Goal: Transaction & Acquisition: Download file/media

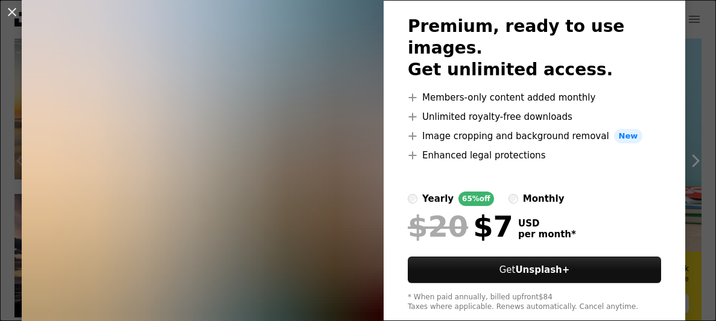
scroll to position [76, 0]
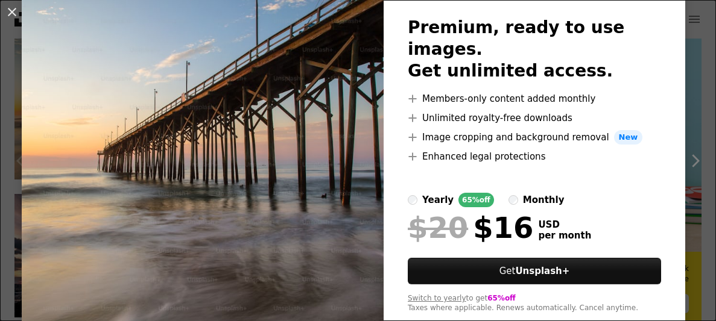
click at [431, 193] on div "yearly" at bounding box center [437, 200] width 31 height 14
click at [6, 14] on button "An X shape" at bounding box center [12, 12] width 14 height 14
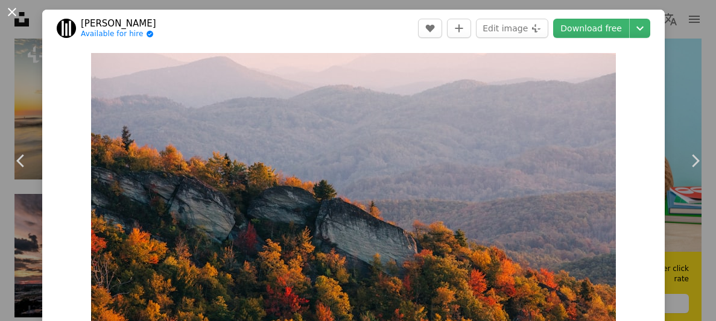
click at [12, 14] on button "An X shape" at bounding box center [12, 12] width 14 height 14
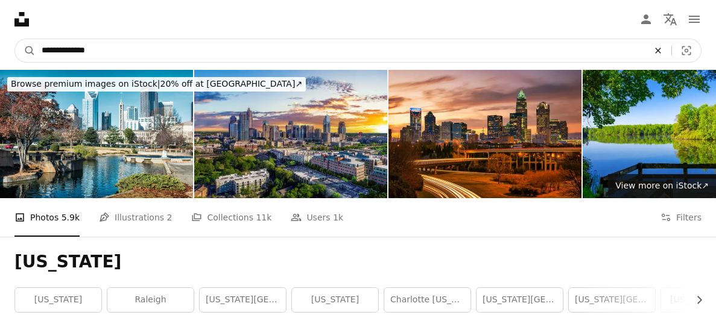
click at [655, 49] on icon "An X shape" at bounding box center [658, 51] width 27 height 10
type input "**********"
click at [15, 39] on button "A magnifying glass" at bounding box center [25, 50] width 20 height 23
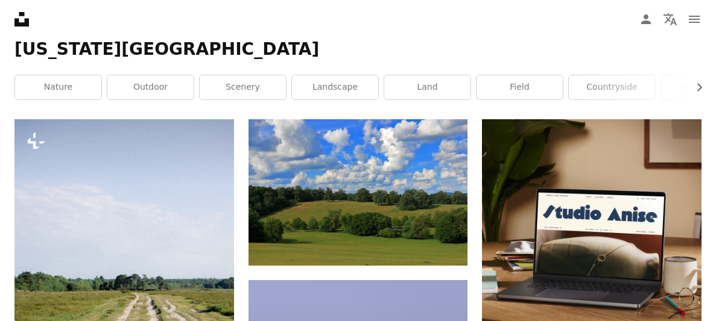
scroll to position [204, 0]
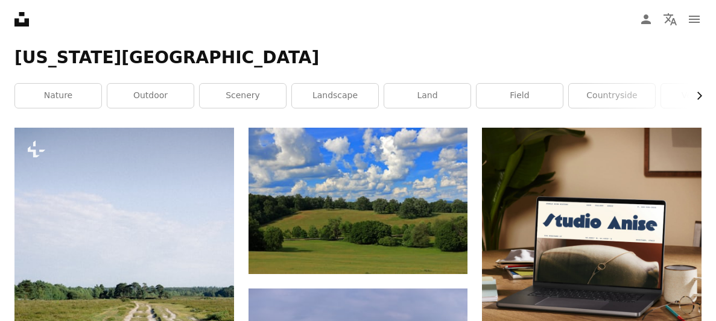
click at [697, 97] on icon "Chevron right" at bounding box center [699, 96] width 12 height 12
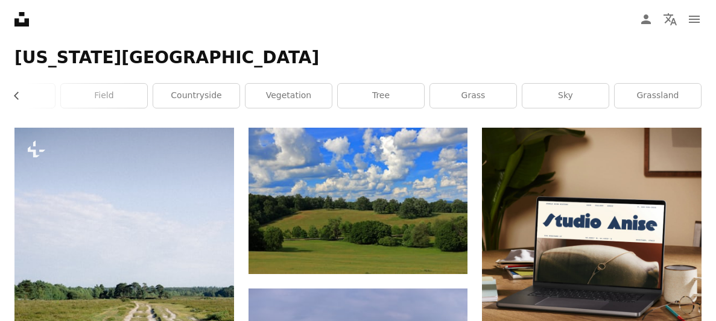
click at [697, 97] on link "grassland" at bounding box center [657, 96] width 86 height 24
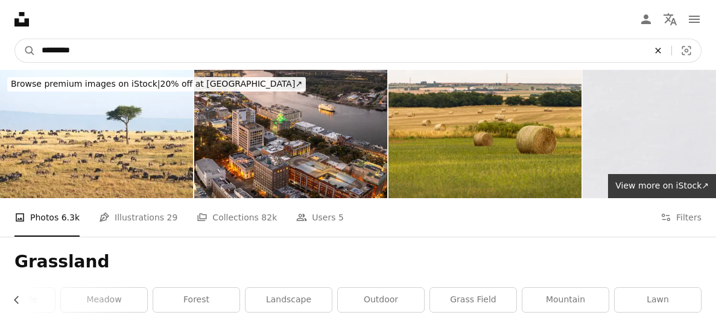
click at [656, 46] on icon "An X shape" at bounding box center [658, 51] width 27 height 10
type input "**********"
click at [15, 39] on button "A magnifying glass" at bounding box center [25, 50] width 20 height 23
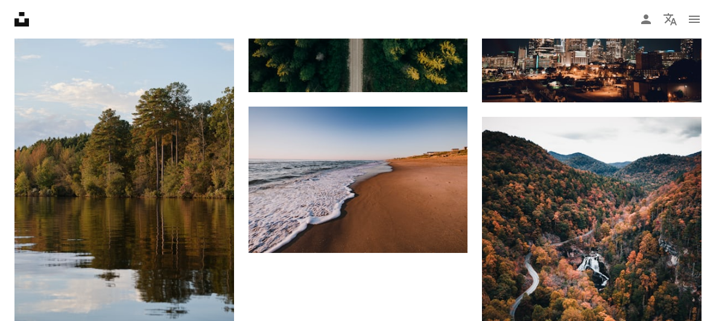
scroll to position [1348, 0]
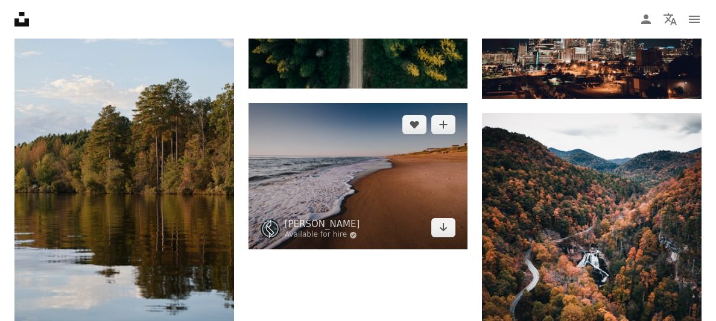
click at [428, 175] on img at bounding box center [357, 176] width 219 height 147
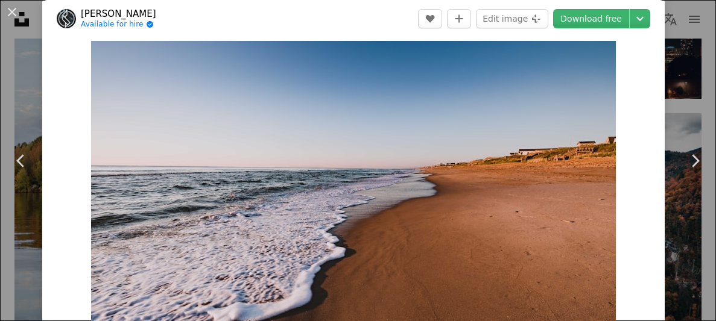
scroll to position [22, 0]
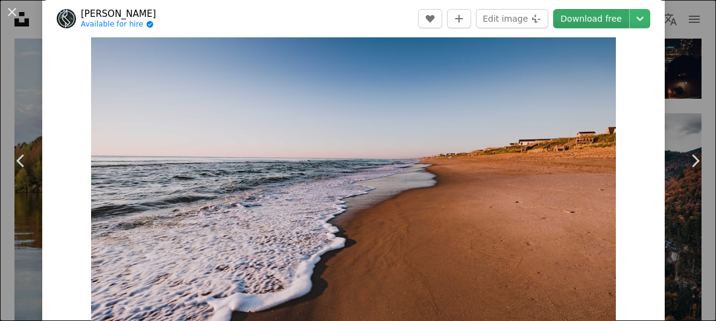
click at [619, 18] on link "Download free" at bounding box center [591, 18] width 76 height 19
